Goal: Information Seeking & Learning: Find specific fact

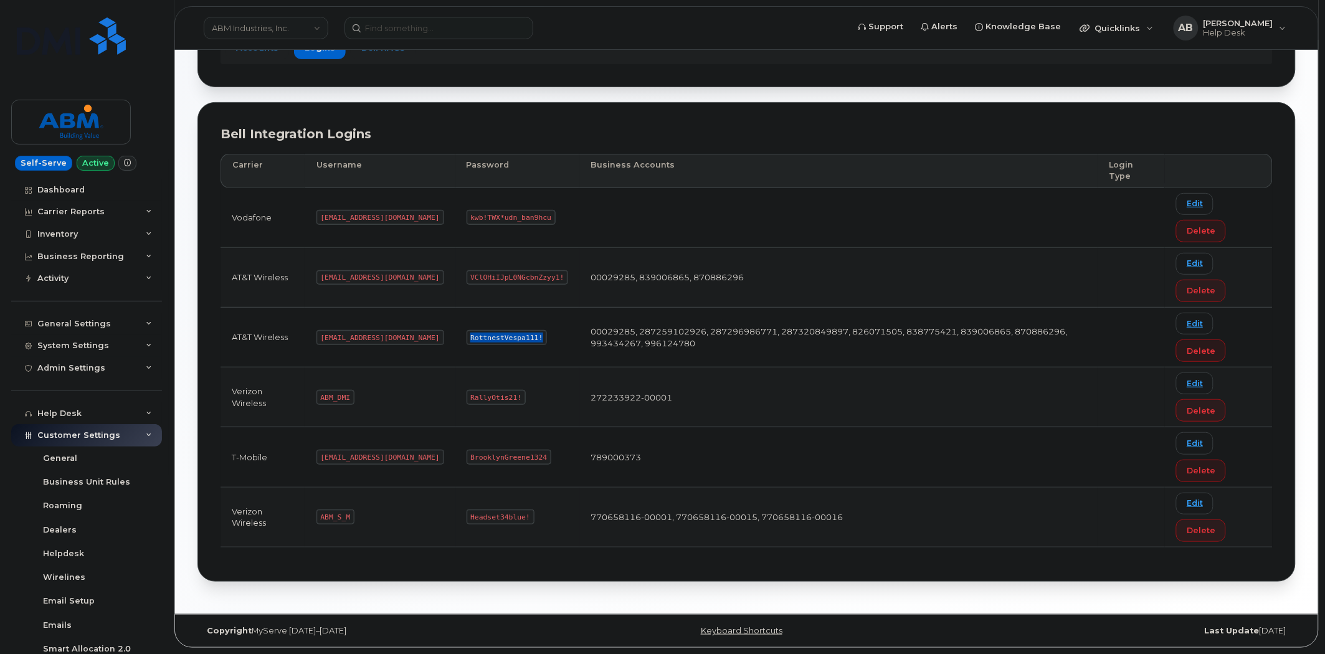
scroll to position [146, 0]
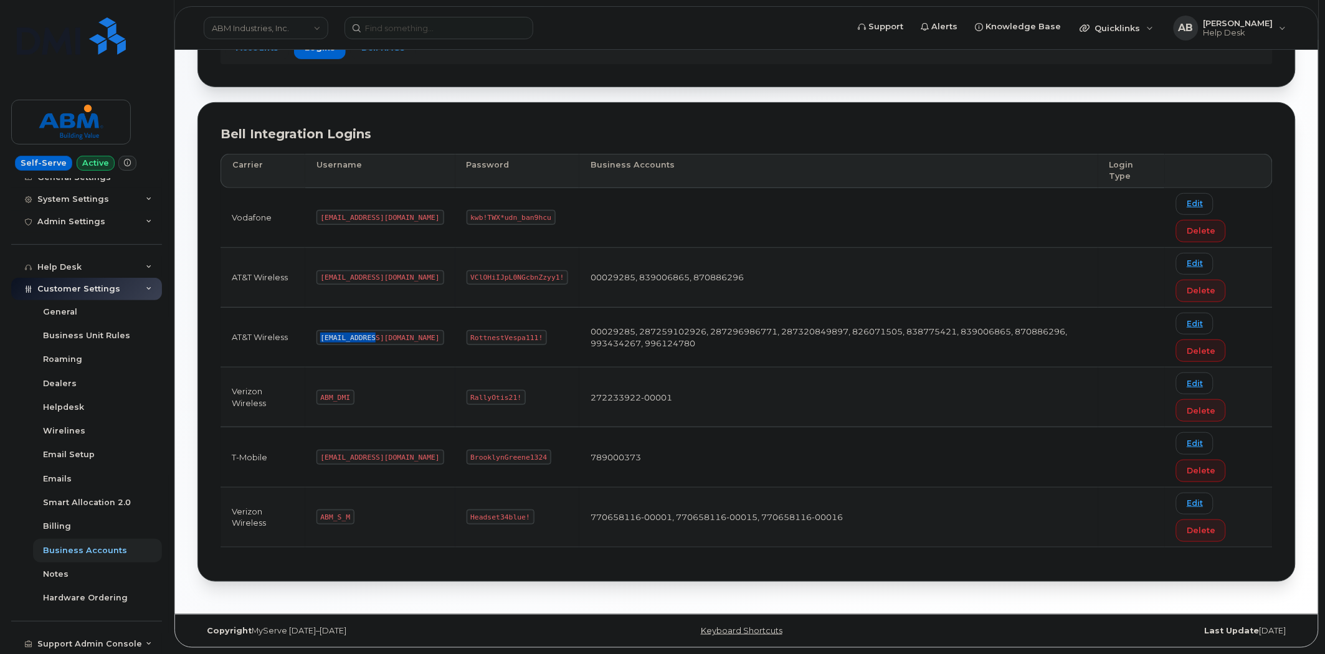
drag, startPoint x: 368, startPoint y: 336, endPoint x: 316, endPoint y: 336, distance: 51.7
click at [316, 336] on td "[EMAIL_ADDRESS][DOMAIN_NAME]" at bounding box center [380, 338] width 150 height 60
copy code "[EMAIL_ADDRESS][DOMAIN_NAME]"
copy tr "RottnestVespa111!"
drag, startPoint x: 496, startPoint y: 335, endPoint x: 406, endPoint y: 338, distance: 90.4
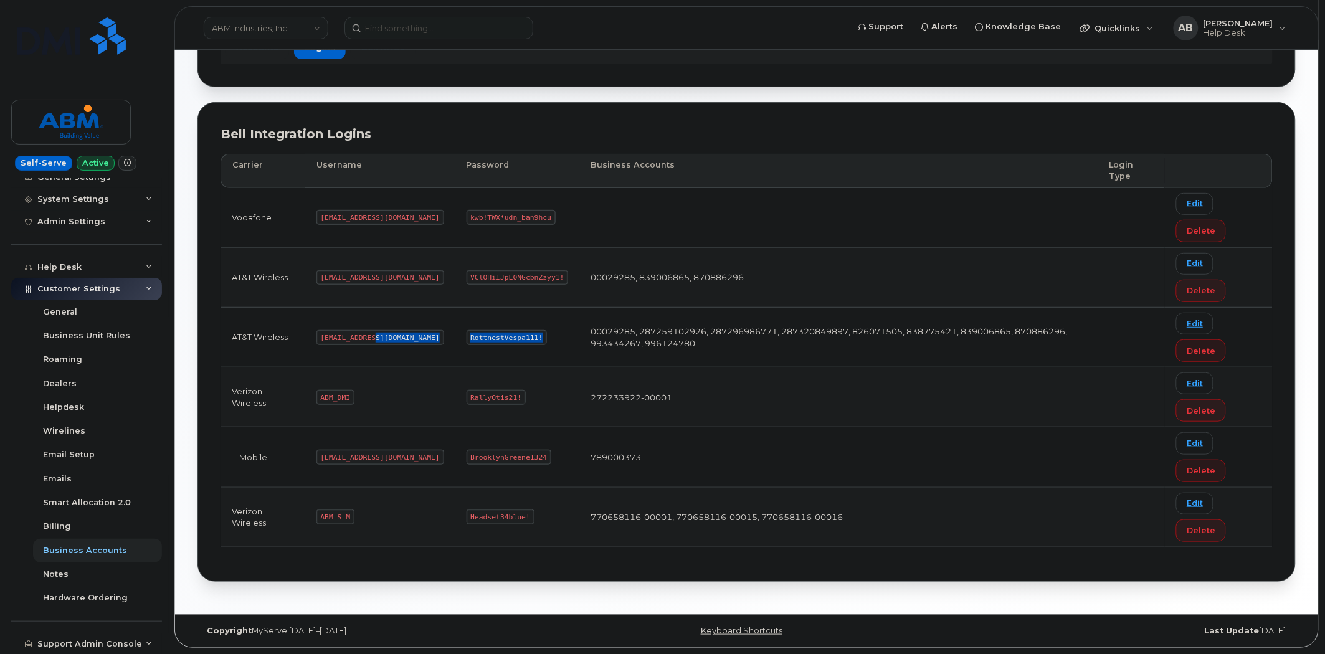
click at [406, 338] on tr "AT&T Wireless [EMAIL_ADDRESS][DOMAIN_NAME] RottnestVespa111! 00029285, 28725910…" at bounding box center [747, 338] width 1052 height 60
drag, startPoint x: 351, startPoint y: 514, endPoint x: 316, endPoint y: 515, distance: 34.9
click at [316, 515] on td "ABM_S_M" at bounding box center [380, 518] width 150 height 60
copy code "ABM_S_M"
copy code "Headset34blue!"
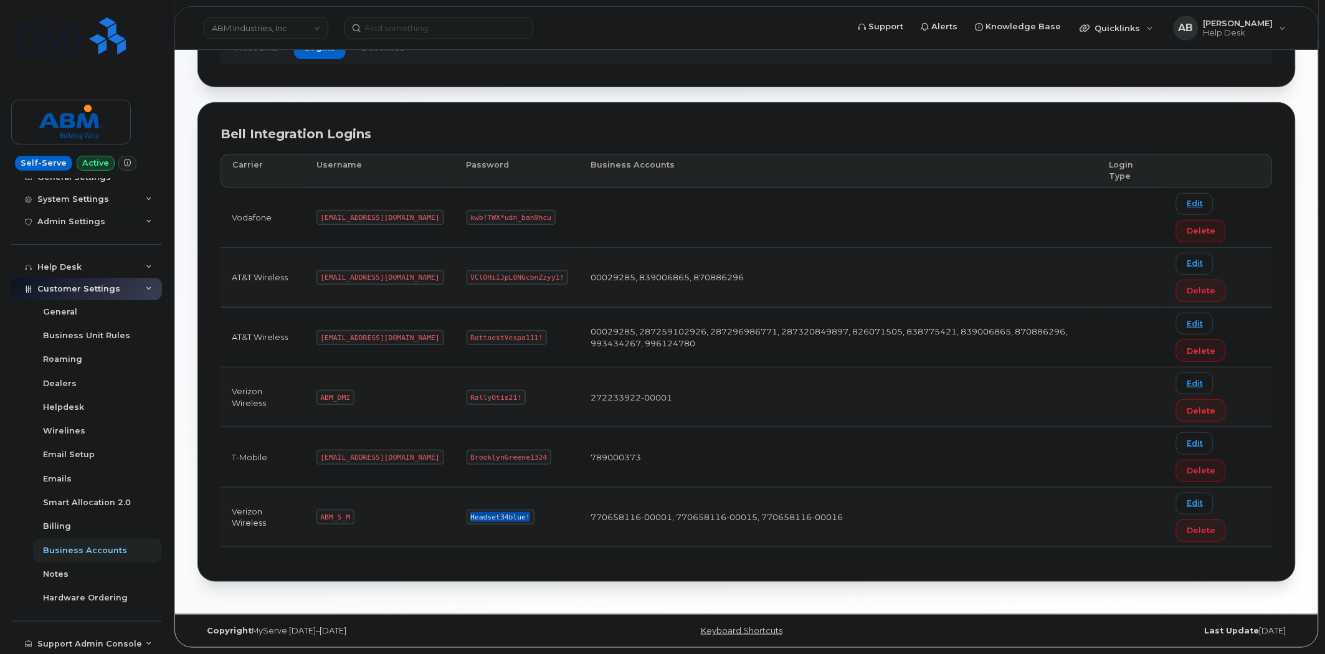
drag, startPoint x: 480, startPoint y: 518, endPoint x: 412, endPoint y: 513, distance: 68.1
click at [455, 513] on td "Headset34blue!" at bounding box center [517, 518] width 125 height 60
